Goal: Communication & Community: Share content

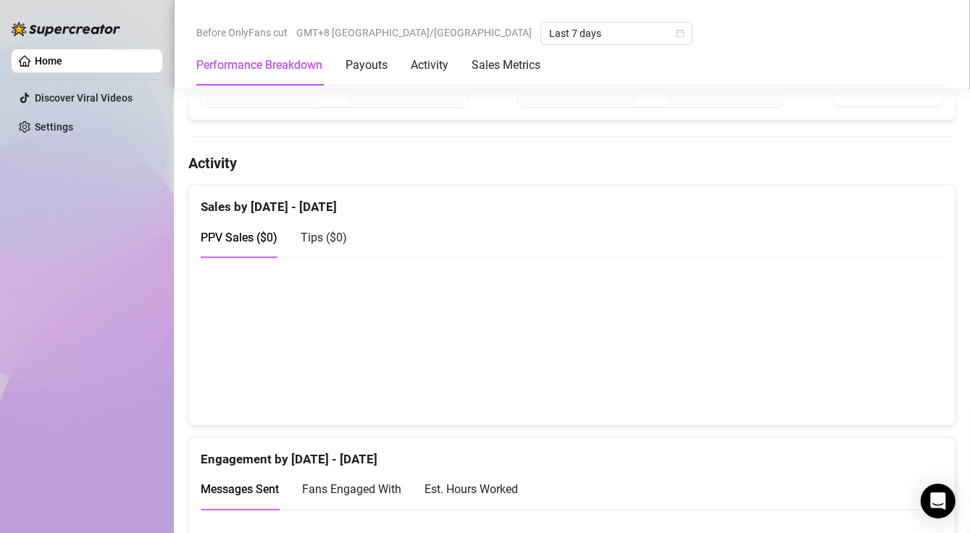
scroll to position [988, 0]
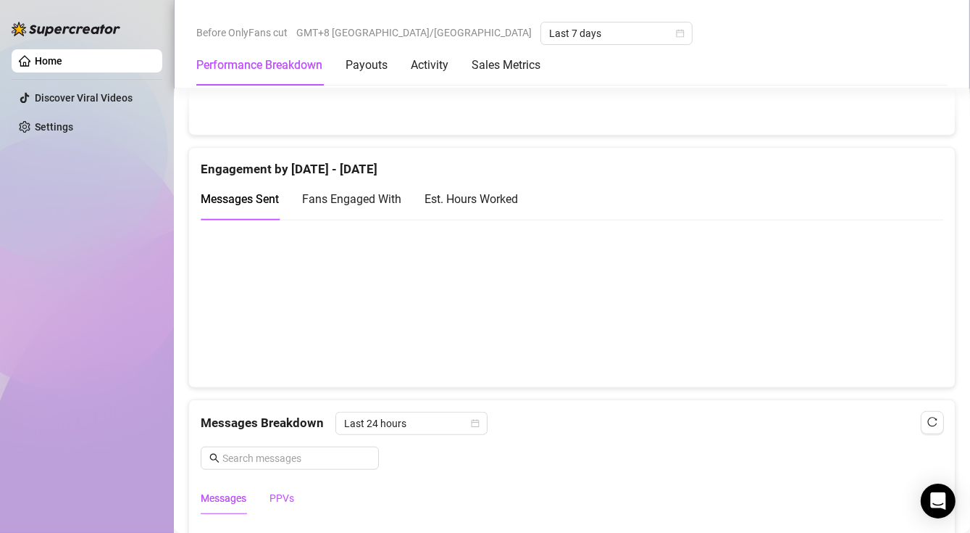
click at [280, 499] on div "PPVs" at bounding box center [282, 498] width 25 height 16
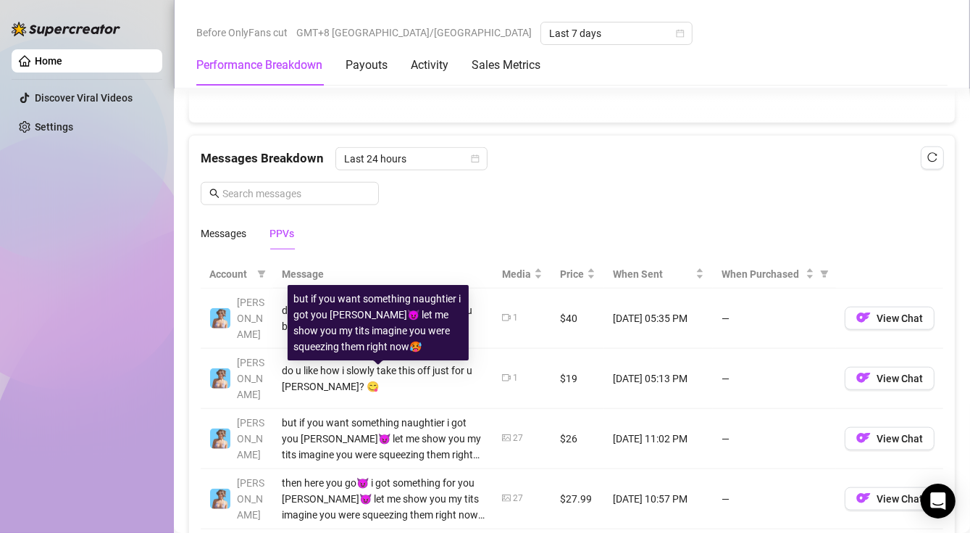
scroll to position [1278, 0]
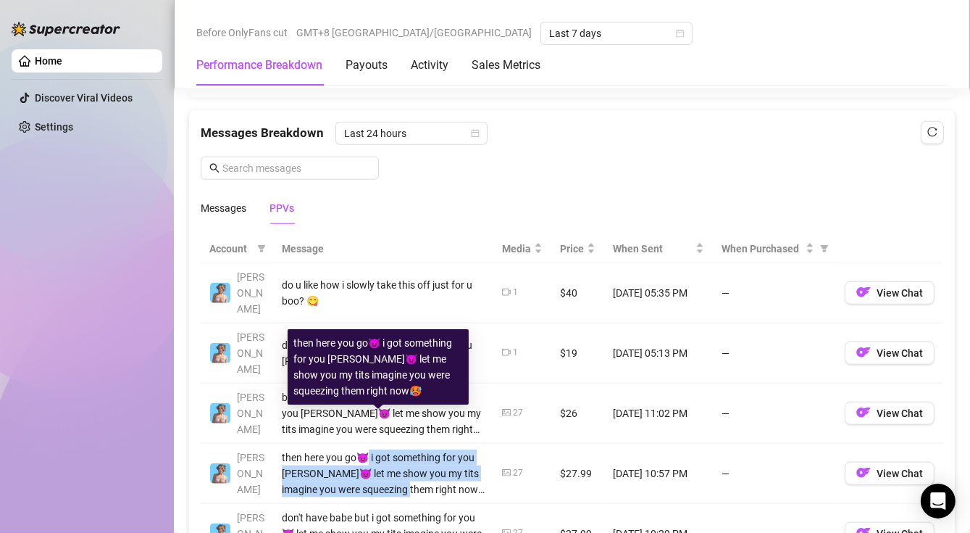
drag, startPoint x: 370, startPoint y: 420, endPoint x: 454, endPoint y: 449, distance: 89.8
click at [454, 449] on div "then here you go😈 i got something for you [PERSON_NAME]😈 let me show you my tit…" at bounding box center [383, 473] width 203 height 48
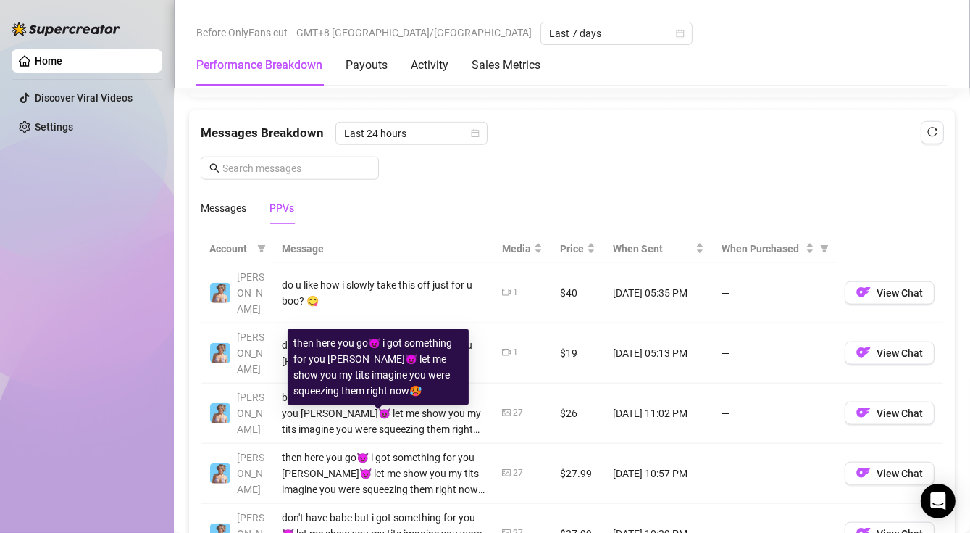
click at [383, 392] on div "then here you go😈 i got something for you [PERSON_NAME]😈 let me show you my tit…" at bounding box center [378, 367] width 170 height 64
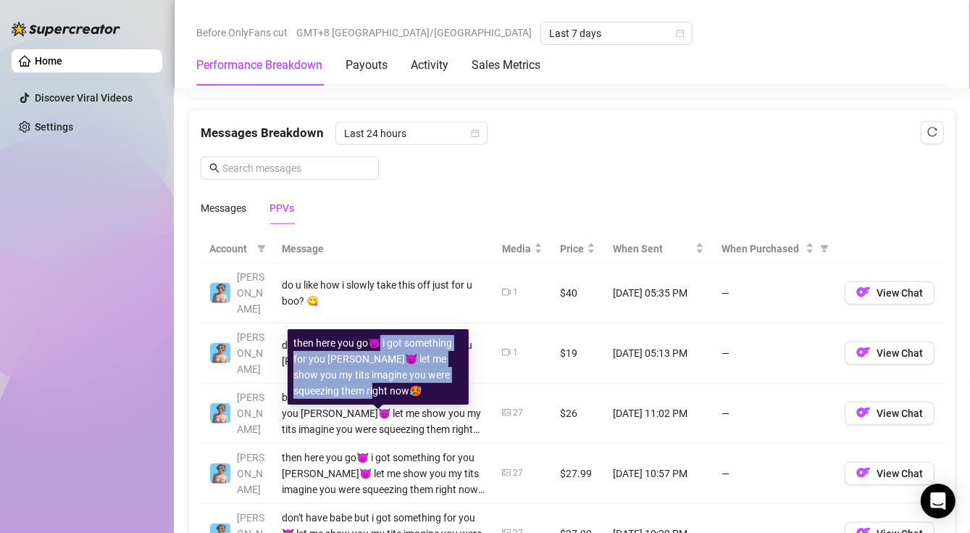
drag, startPoint x: 383, startPoint y: 392, endPoint x: 378, endPoint y: 350, distance: 42.4
click at [378, 350] on div "then here you go😈 i got something for you [PERSON_NAME]😈 let me show you my tit…" at bounding box center [378, 367] width 170 height 64
copy div "i got something for you [PERSON_NAME]😈 let me show you my tits imagine you were…"
